Goal: Information Seeking & Learning: Learn about a topic

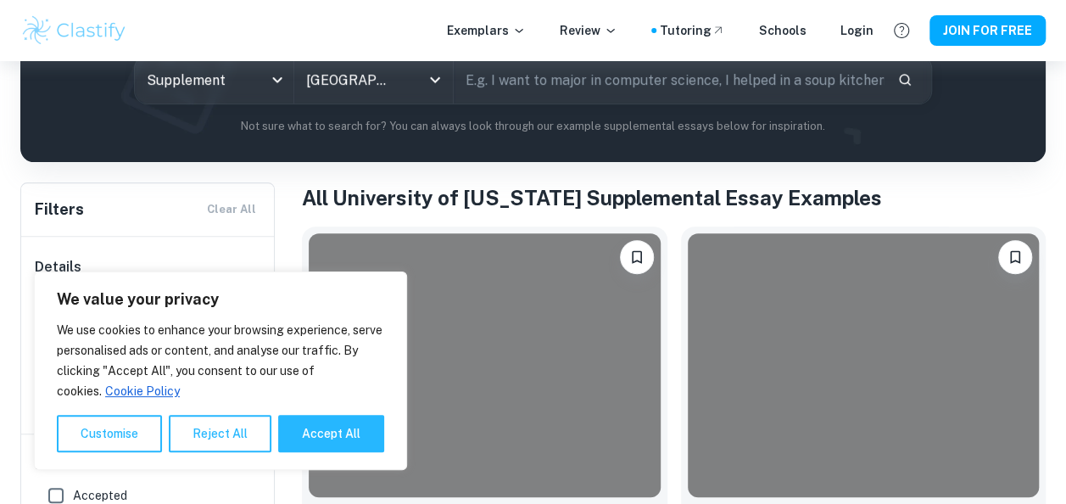
scroll to position [379, 0]
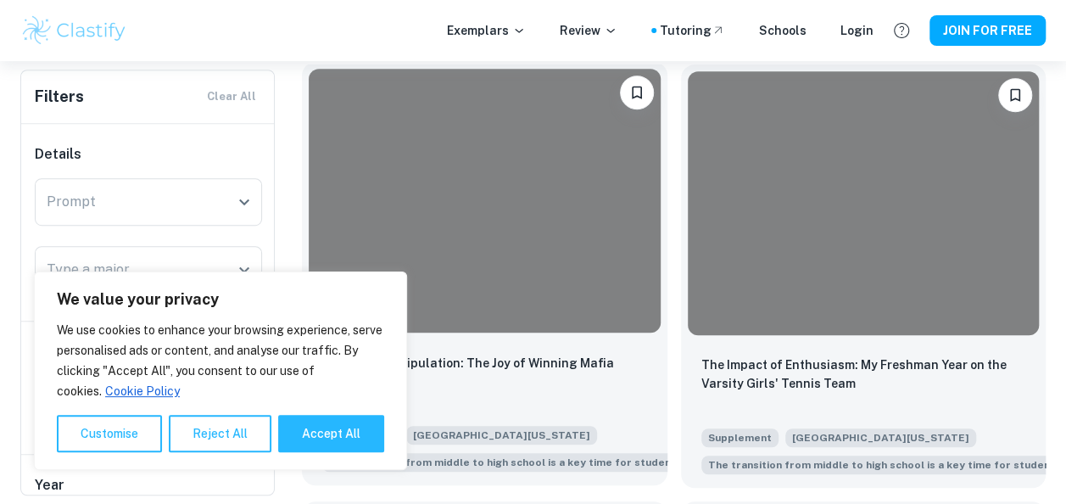
click at [530, 210] on div at bounding box center [485, 201] width 352 height 264
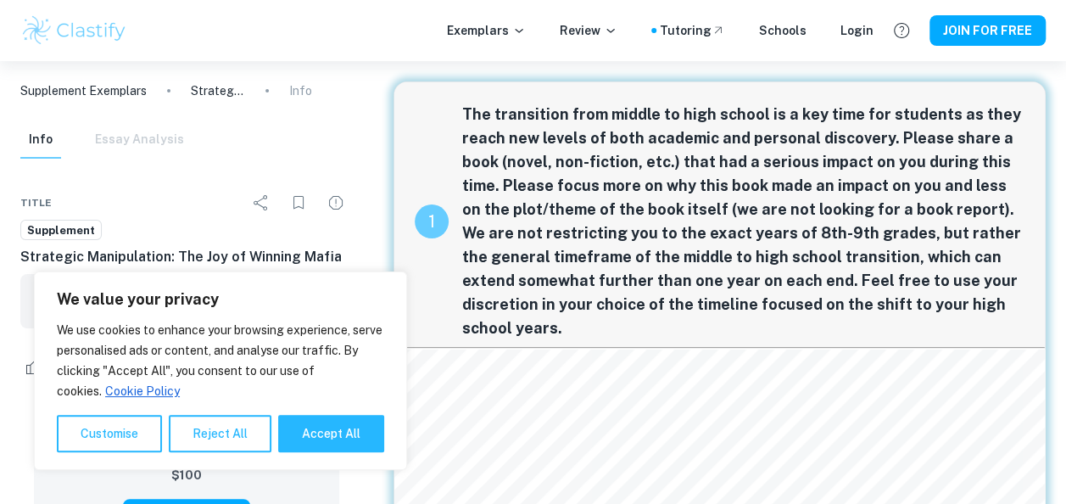
click at [730, 226] on span "The transition from middle to high school is a key time for students as they re…" at bounding box center [743, 222] width 562 height 238
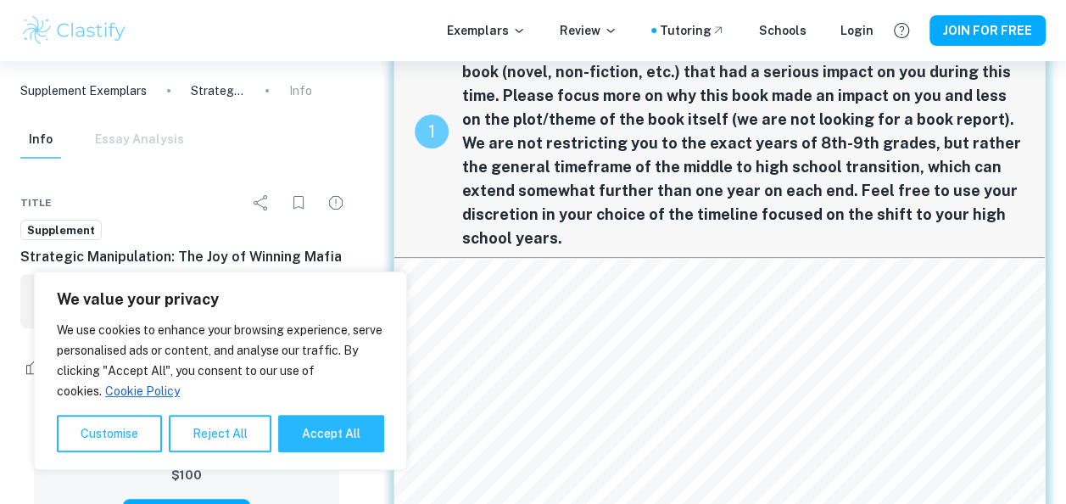
scroll to position [166, 0]
